Goal: Task Accomplishment & Management: Use online tool/utility

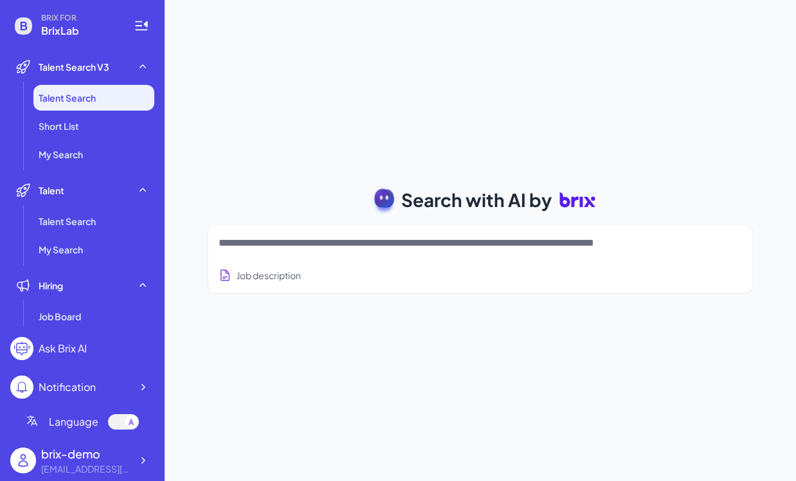
click at [320, 241] on textarea at bounding box center [465, 242] width 493 height 15
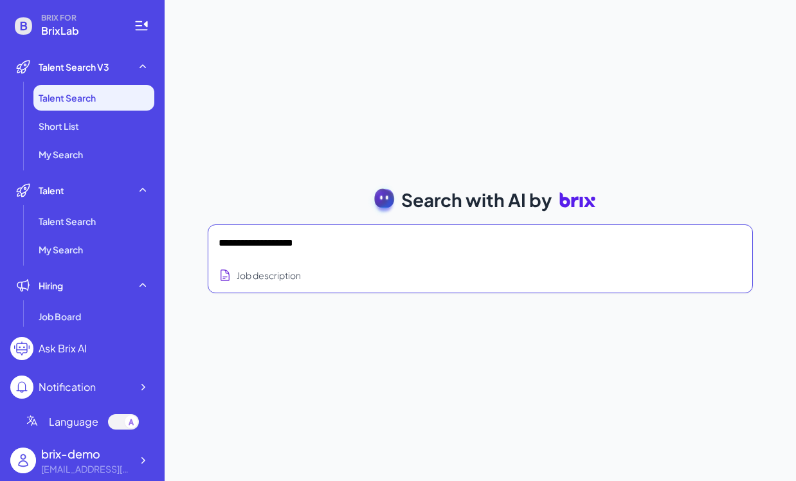
type textarea "**********"
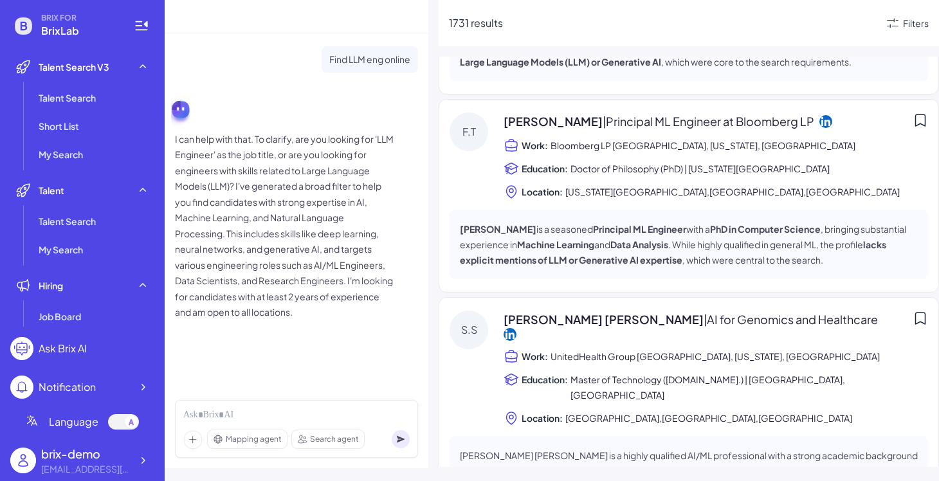
scroll to position [41, 0]
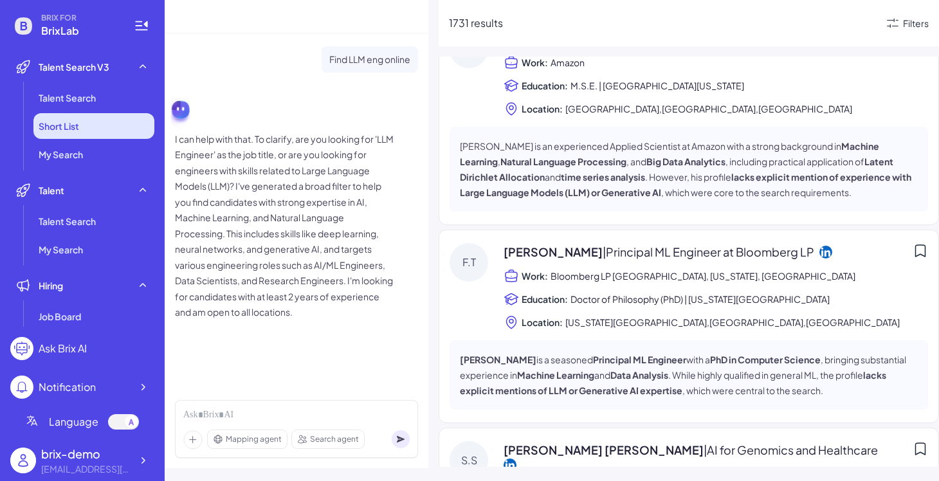
click at [127, 122] on li "Short List" at bounding box center [93, 126] width 121 height 26
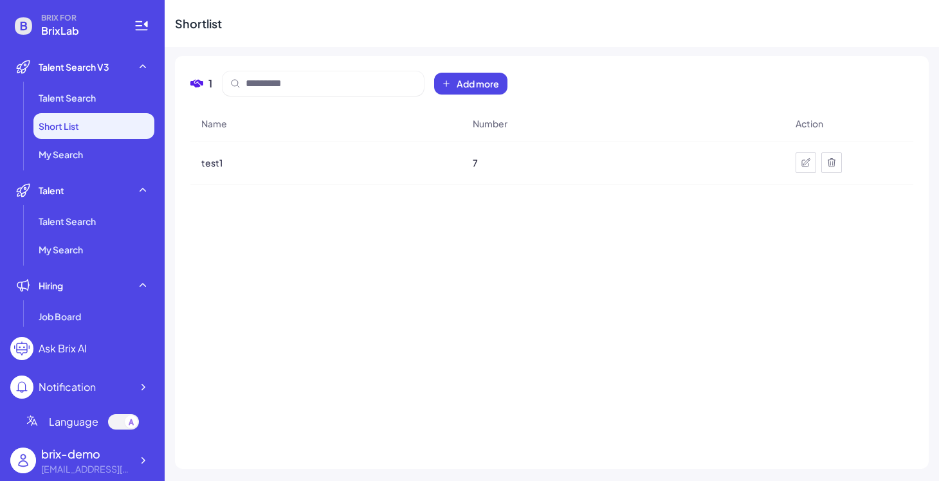
click at [206, 156] on div "test1" at bounding box center [326, 163] width 270 height 36
click at [216, 161] on span "test1" at bounding box center [211, 162] width 21 height 13
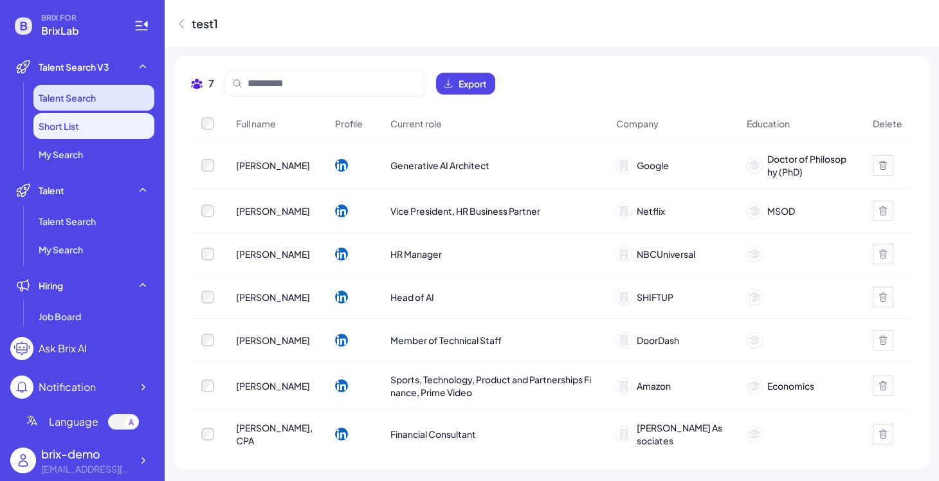
click at [100, 91] on li "Talent Search" at bounding box center [93, 98] width 121 height 26
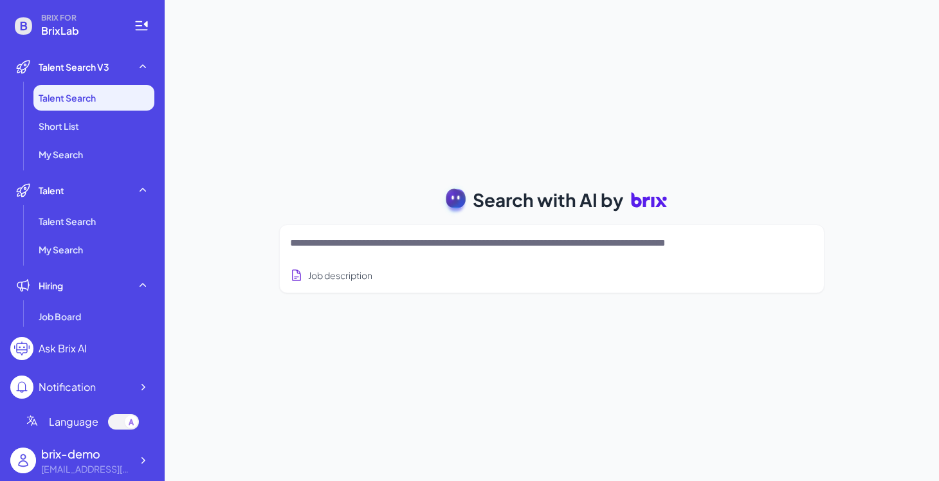
click at [443, 234] on div at bounding box center [552, 243] width 524 height 26
click at [445, 246] on textarea at bounding box center [536, 242] width 493 height 15
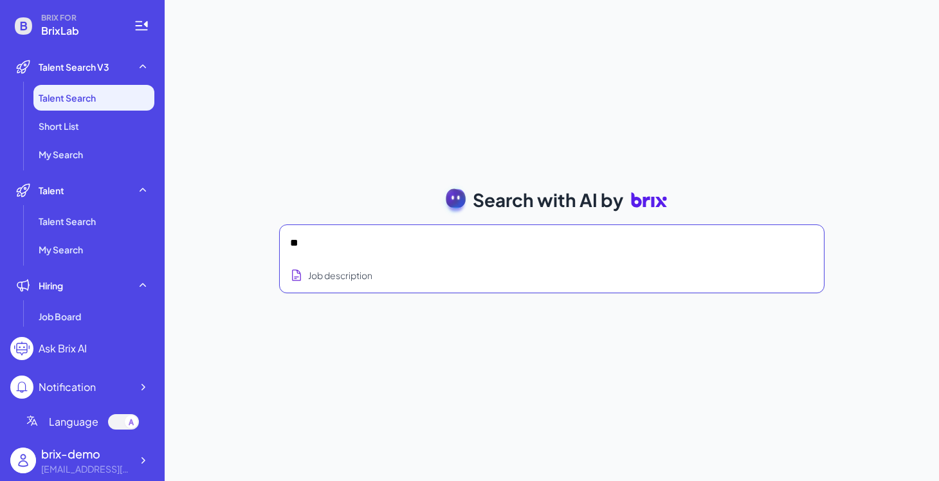
type textarea "*"
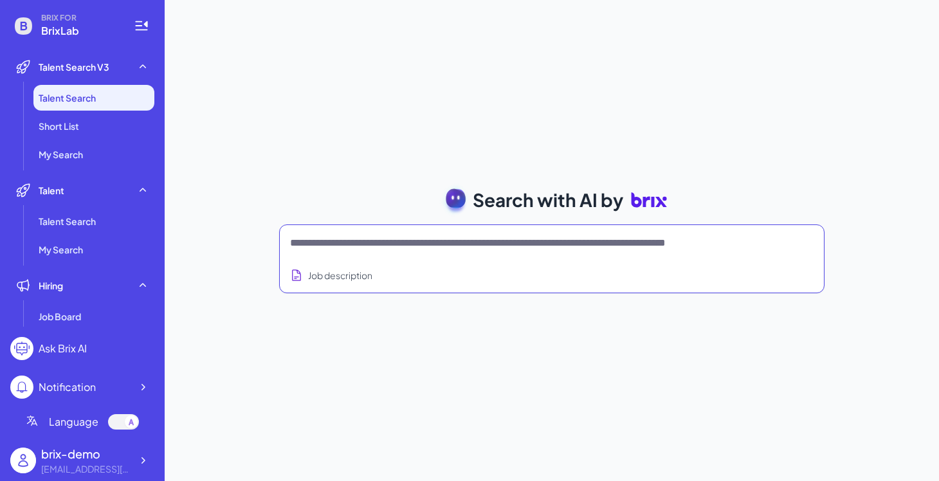
type textarea "*"
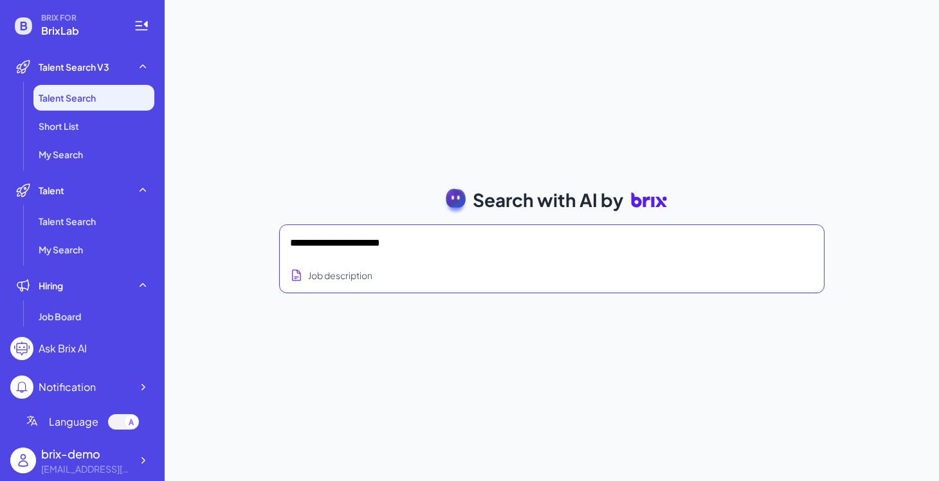
type textarea "**********"
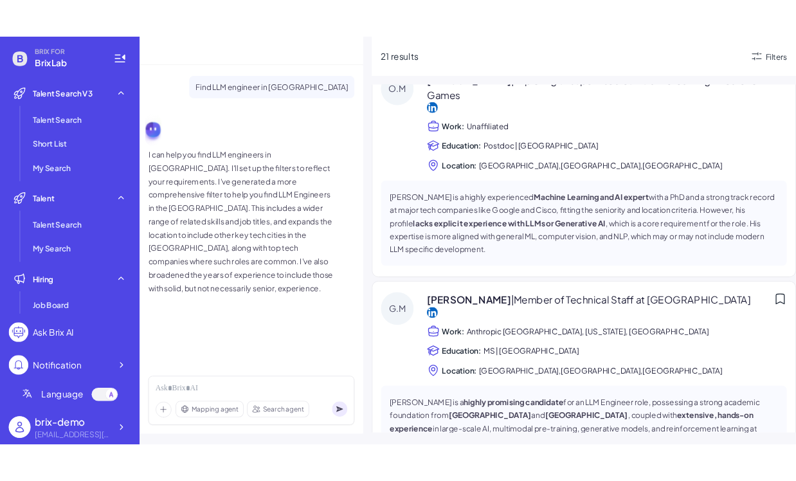
scroll to position [2366, 0]
